Goal: Information Seeking & Learning: Learn about a topic

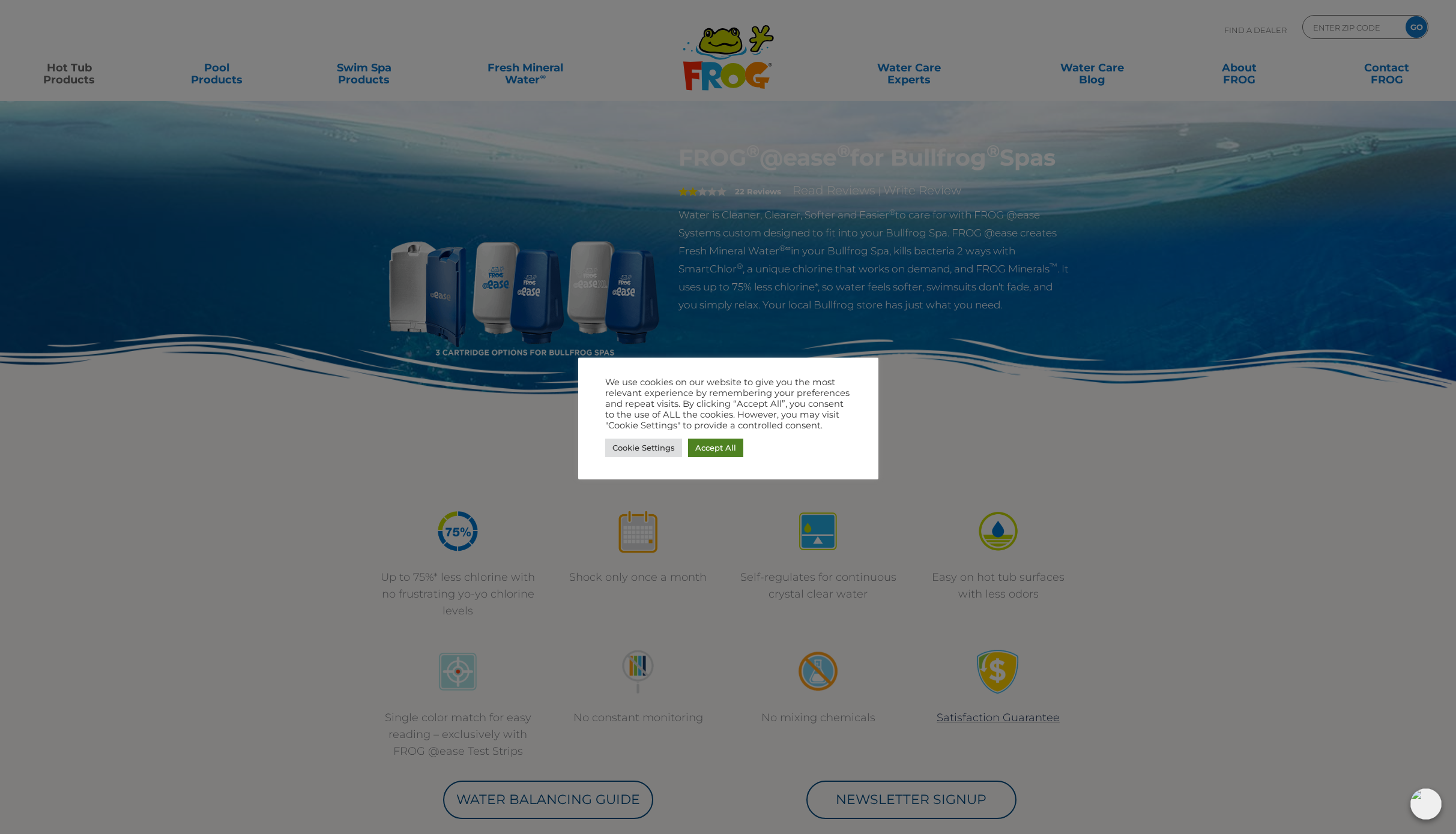
click at [712, 449] on link "Accept All" at bounding box center [715, 448] width 55 height 19
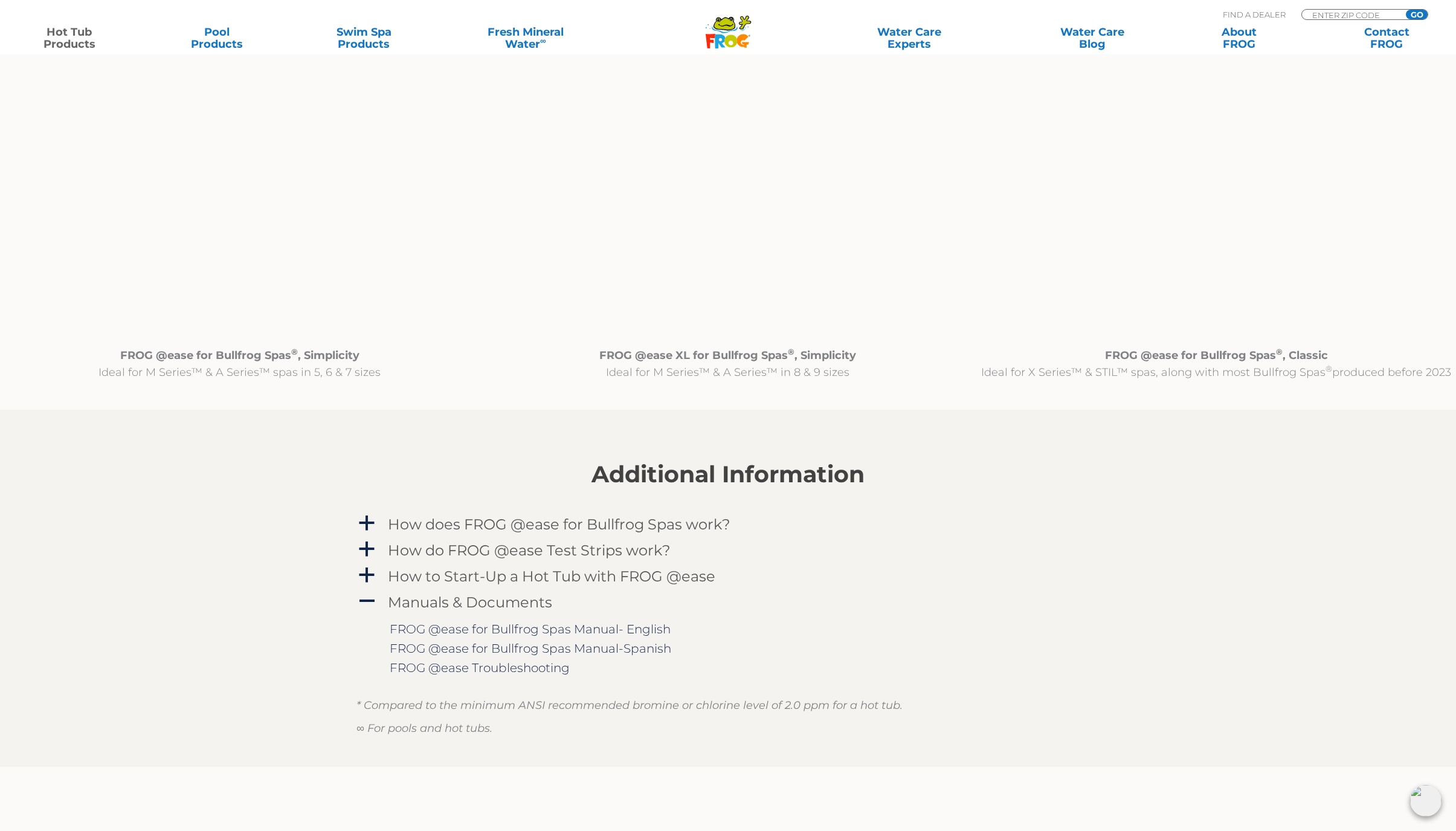
scroll to position [1329, 0]
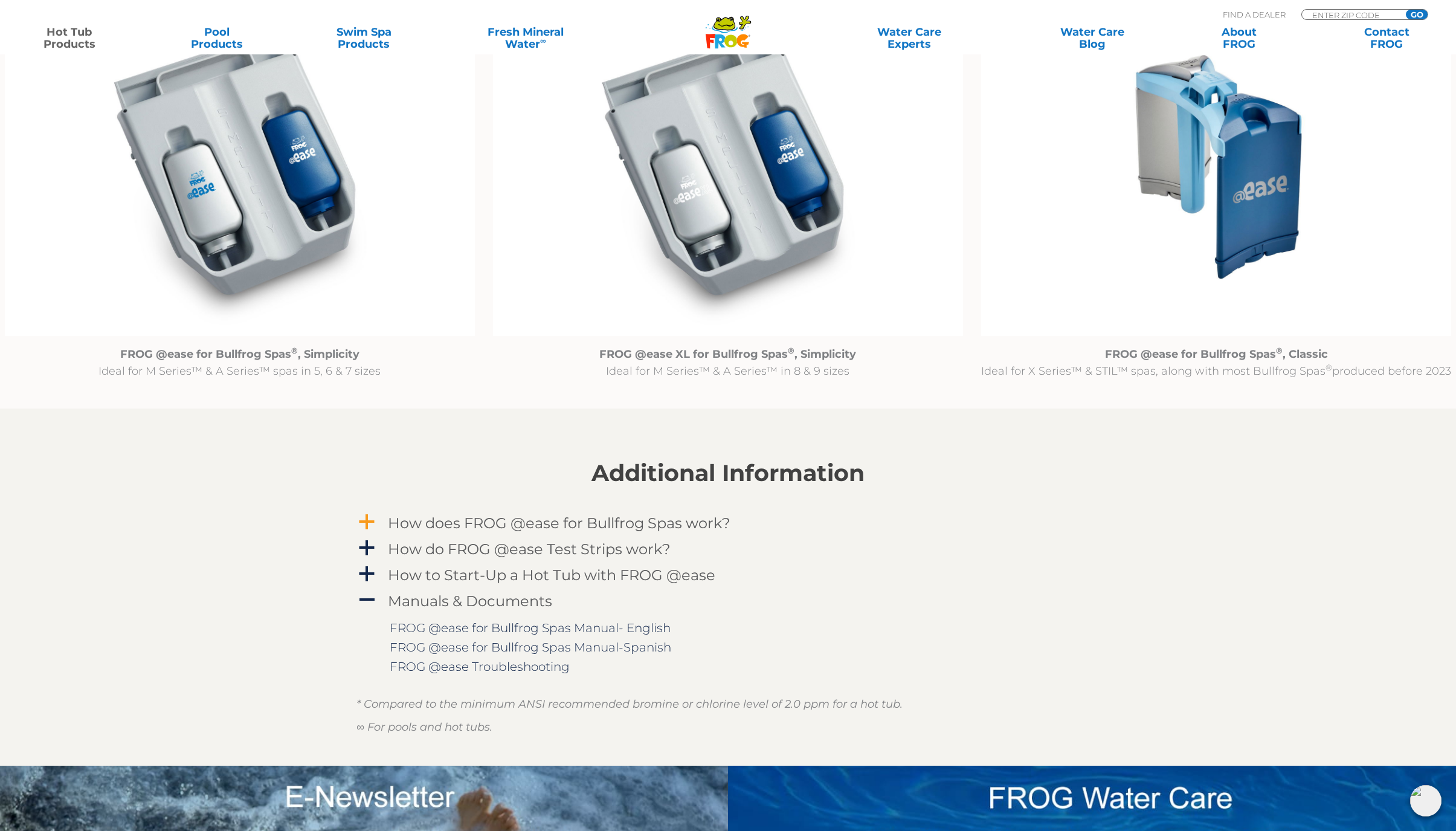
click at [363, 524] on span "a" at bounding box center [367, 522] width 18 height 18
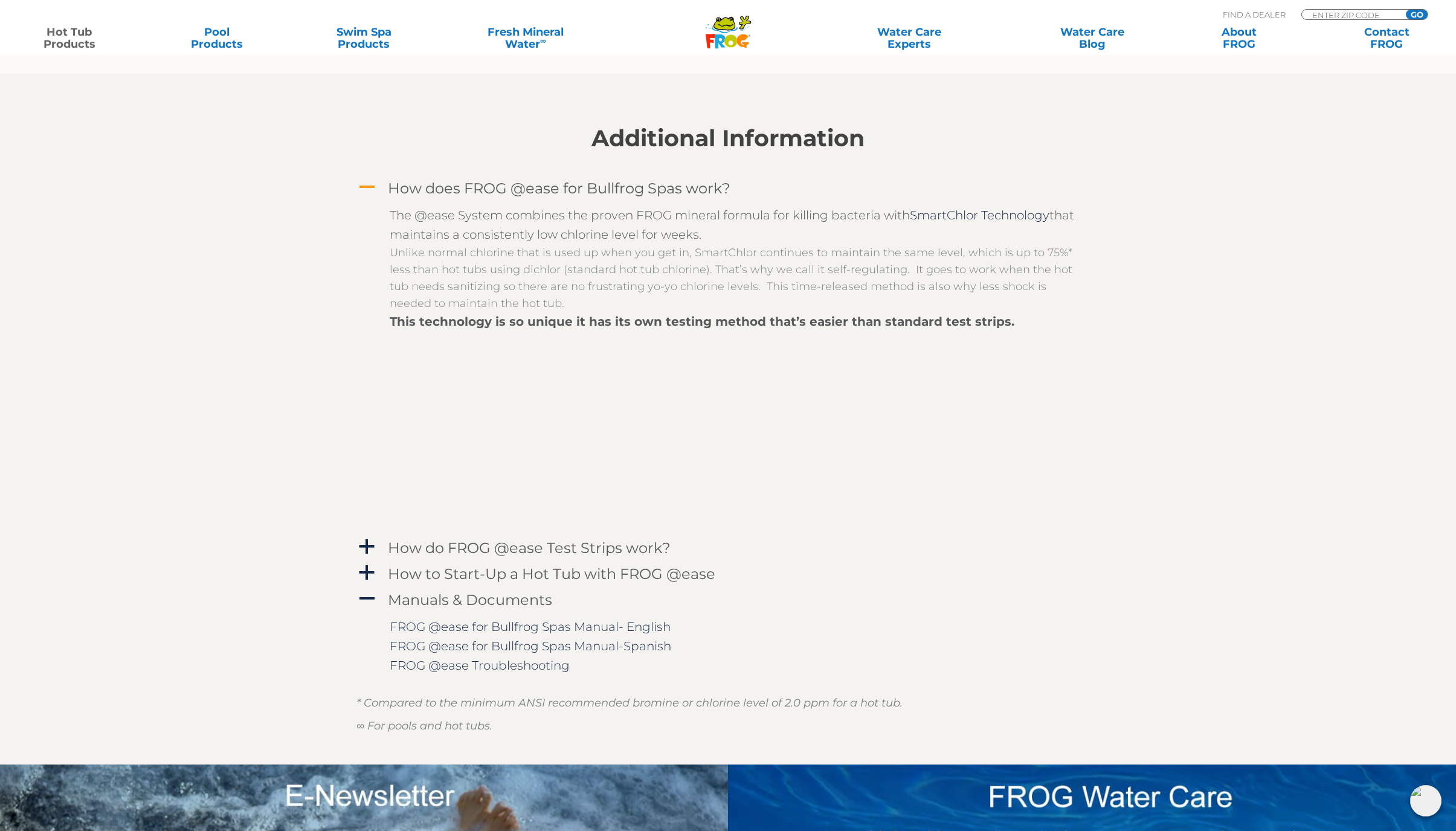
scroll to position [1692, 0]
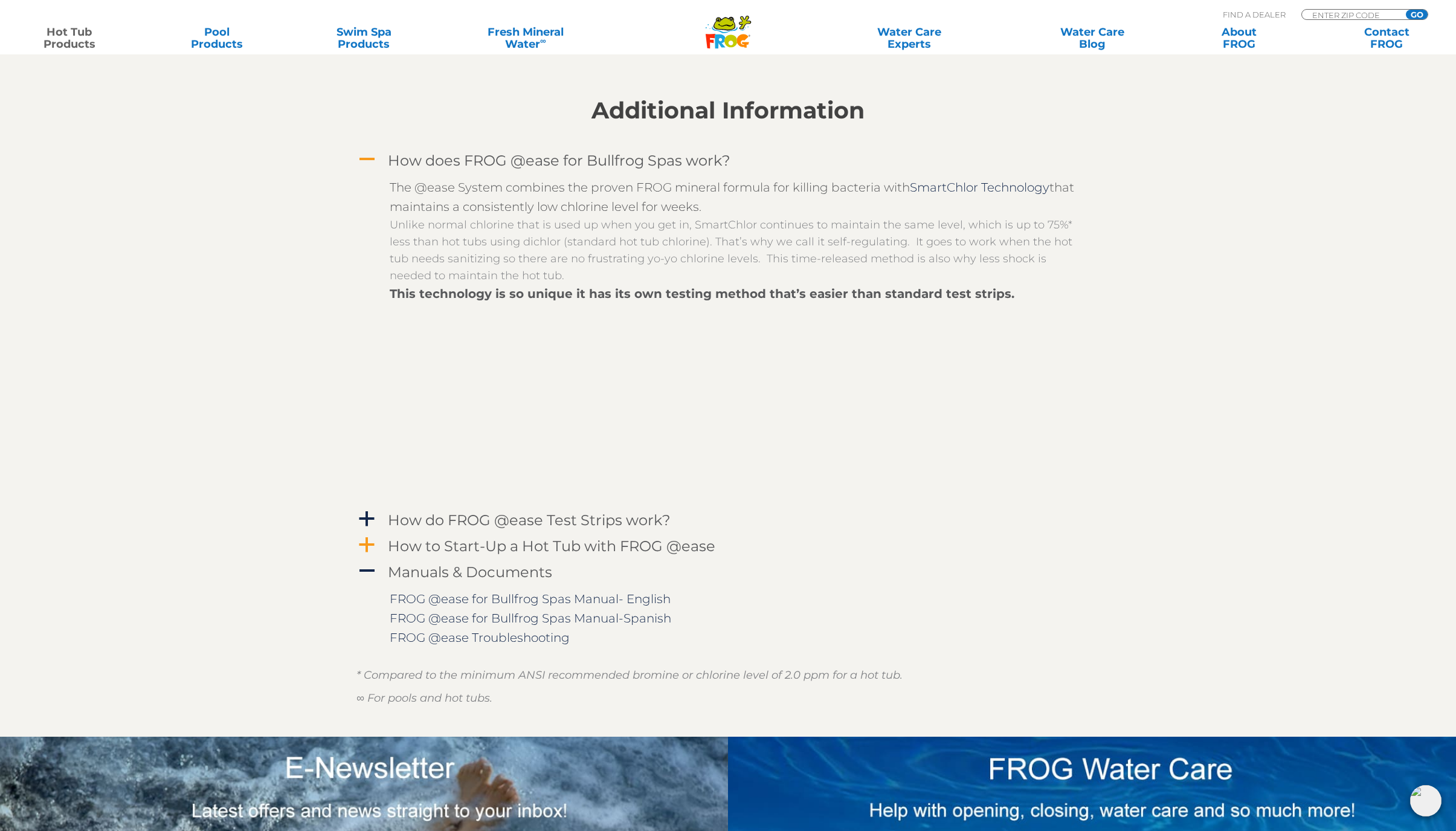
click at [368, 541] on span "a" at bounding box center [367, 545] width 18 height 18
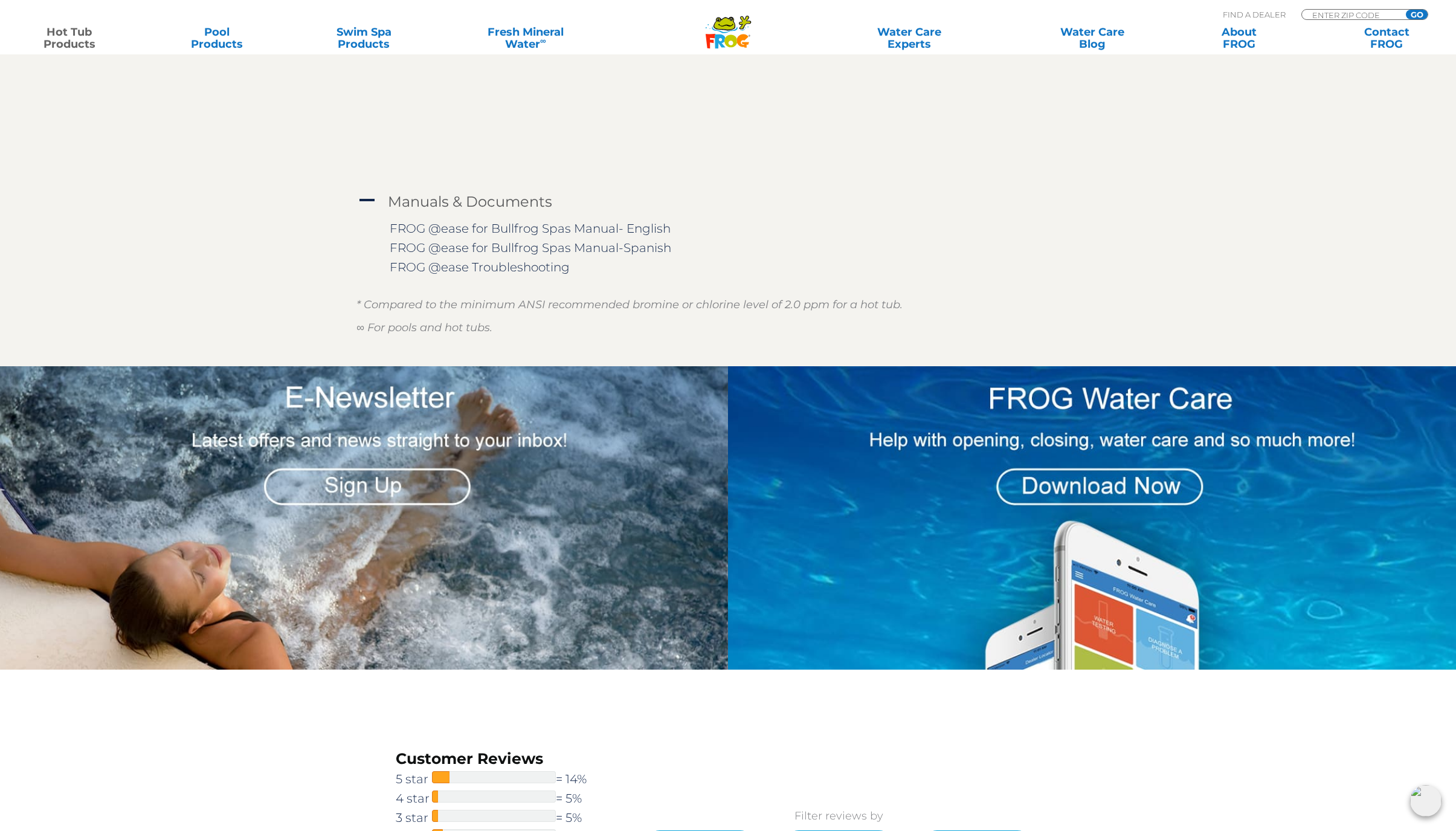
scroll to position [2296, 0]
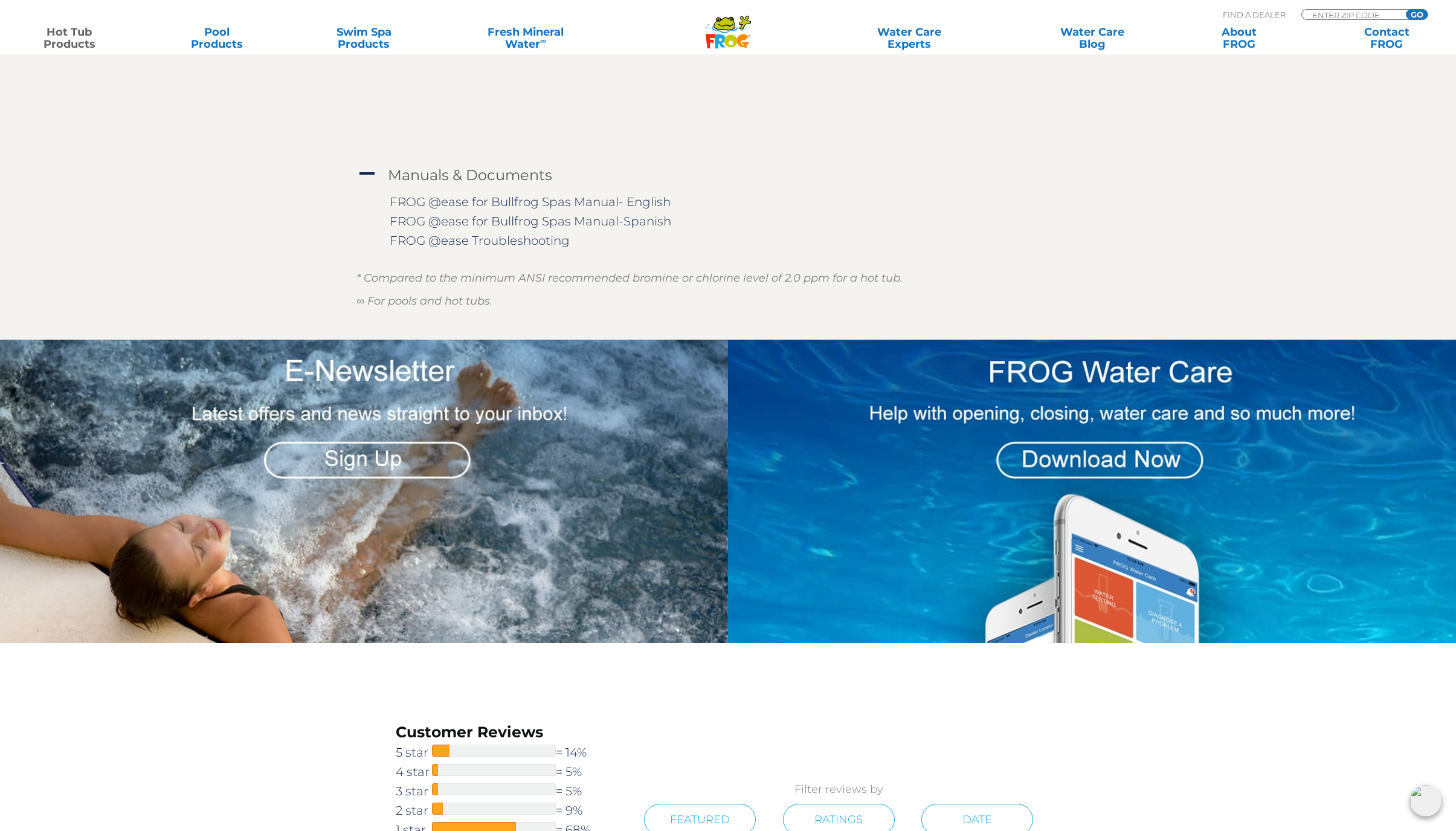
click at [1133, 384] on img at bounding box center [1094, 491] width 733 height 303
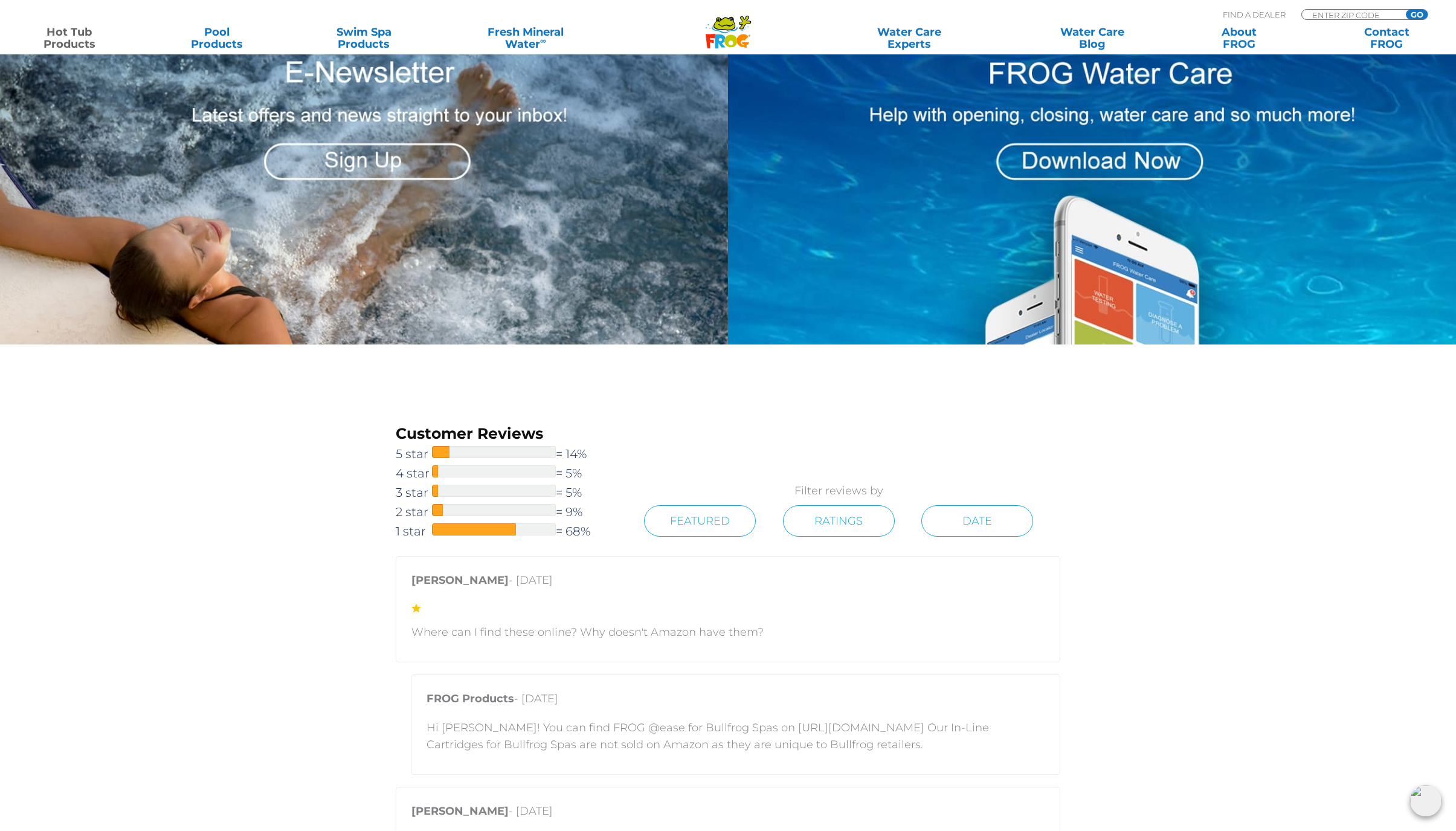
scroll to position [2598, 0]
